Goal: Task Accomplishment & Management: Use online tool/utility

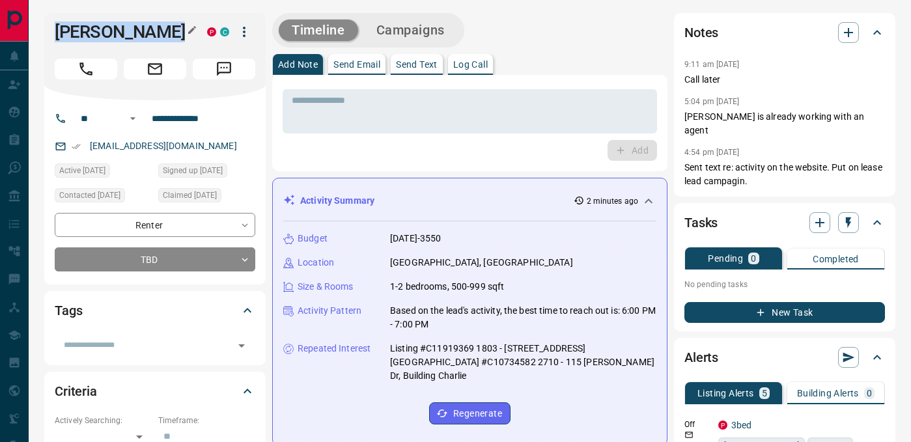
drag, startPoint x: 56, startPoint y: 31, endPoint x: 172, endPoint y: 33, distance: 116.0
click at [172, 33] on h1 "[PERSON_NAME]" at bounding box center [121, 31] width 133 height 21
copy h1 "[PERSON_NAME]"
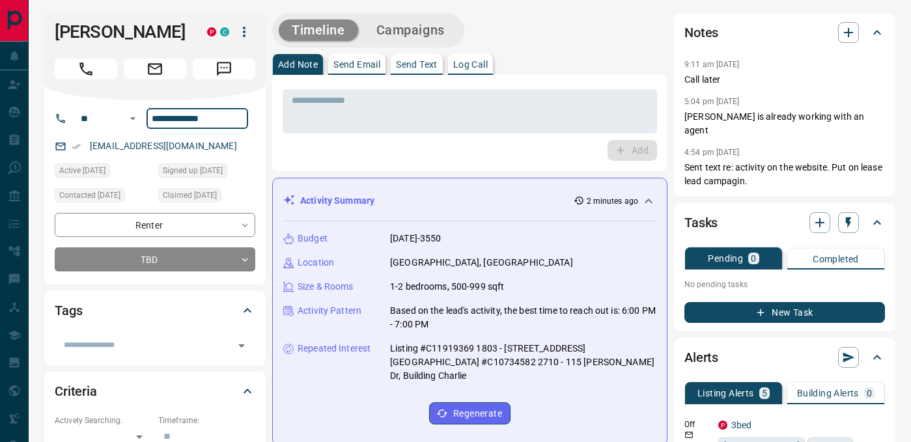
click at [197, 122] on input "**********" at bounding box center [198, 118] width 102 height 21
click at [463, 74] on button "Log Call" at bounding box center [470, 64] width 45 height 21
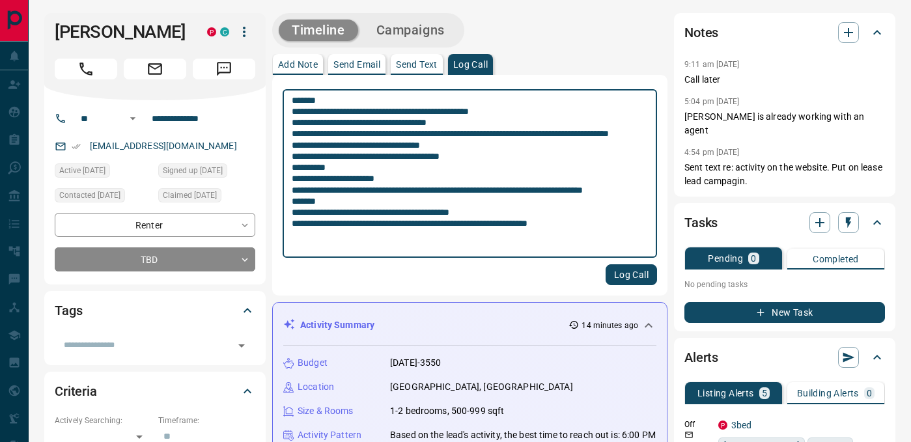
type textarea "**********"
click at [621, 266] on button "Log Call" at bounding box center [631, 274] width 51 height 21
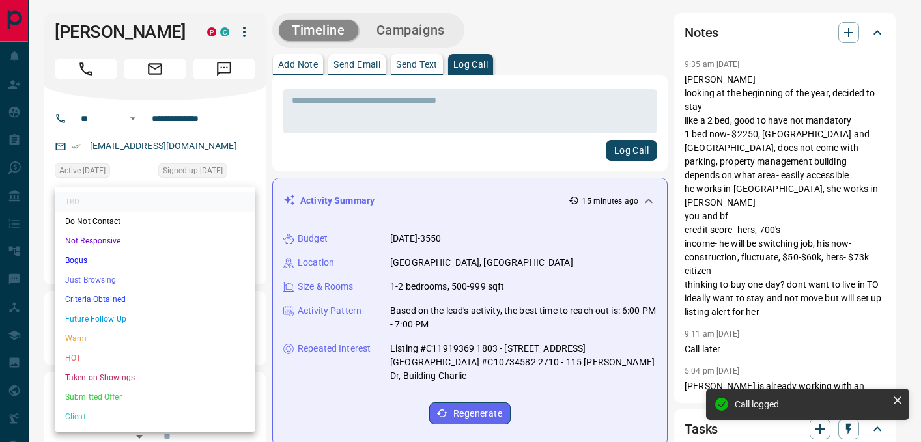
click at [109, 319] on li "Future Follow Up" at bounding box center [155, 319] width 201 height 20
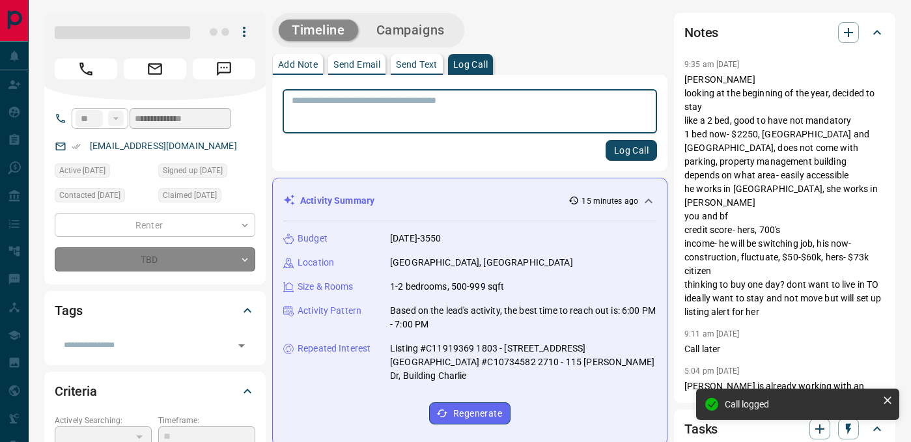
type input "*"
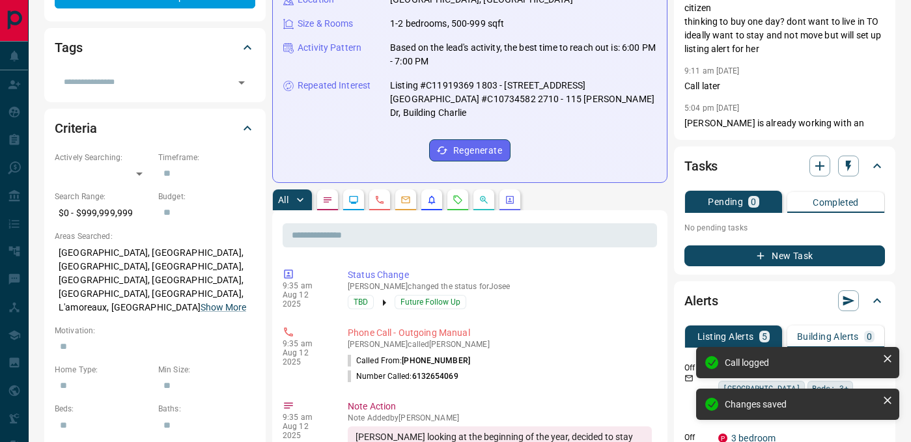
scroll to position [264, 0]
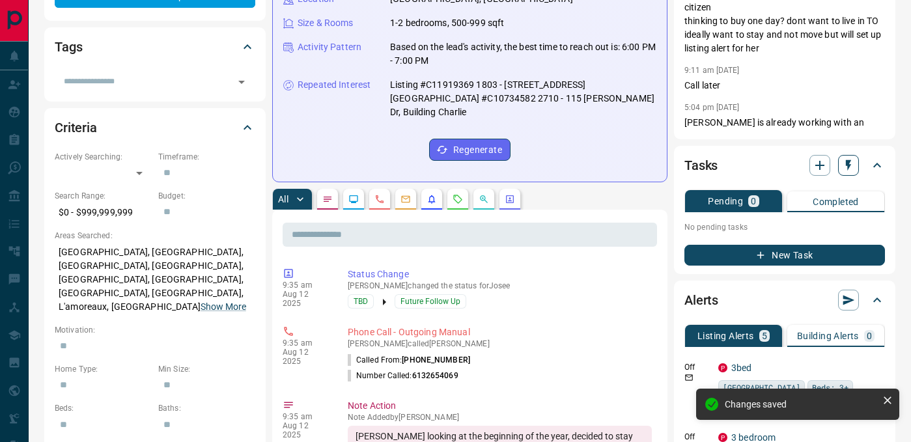
click at [851, 162] on icon "button" at bounding box center [848, 165] width 13 height 13
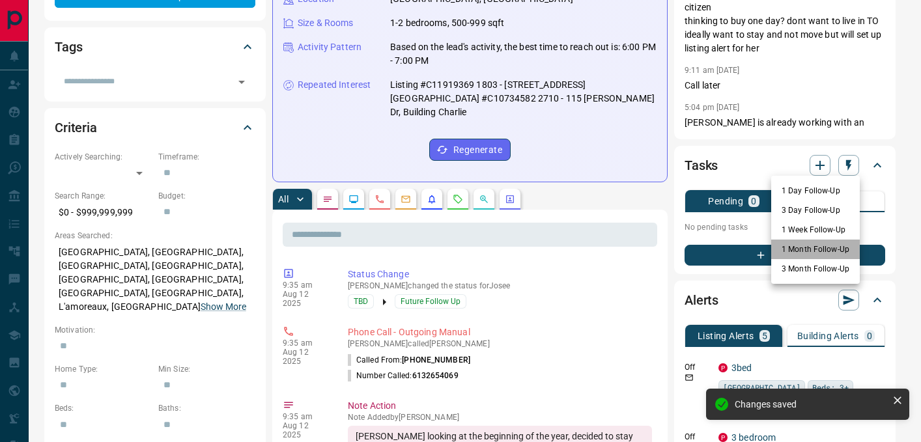
click at [818, 247] on li "1 Month Follow-Up" at bounding box center [815, 250] width 89 height 20
